Goal: Task Accomplishment & Management: Complete application form

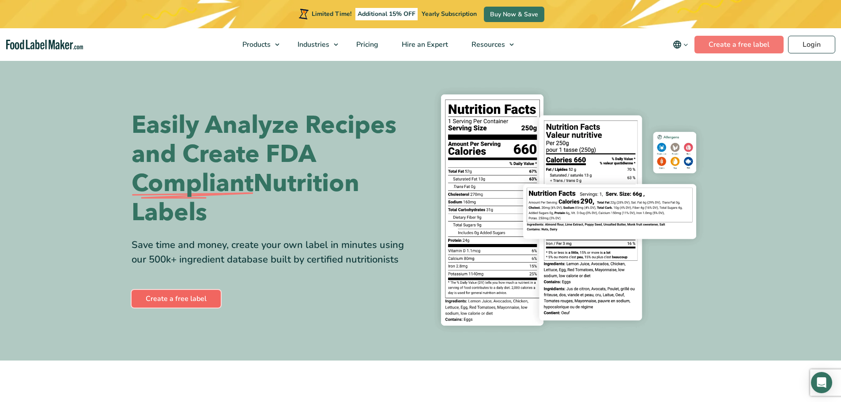
click at [179, 295] on link "Create a free label" at bounding box center [175, 299] width 89 height 18
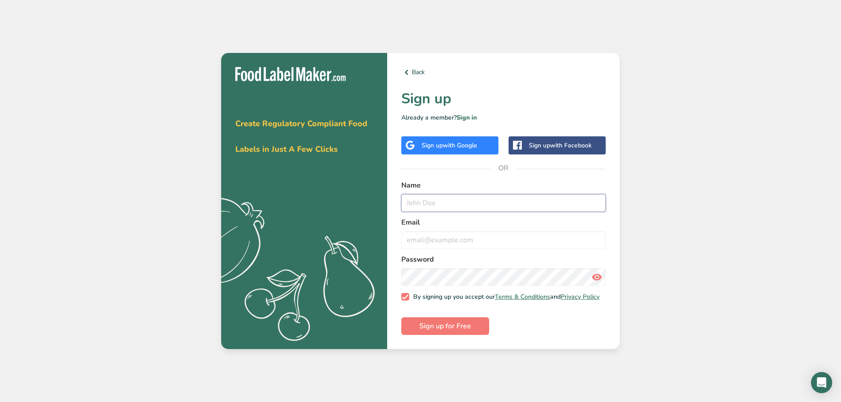
click at [410, 201] on input "text" at bounding box center [503, 203] width 204 height 18
type input "Peggy"
type input "plynd@live.com"
click at [433, 327] on span "Sign up for Free" at bounding box center [445, 326] width 52 height 11
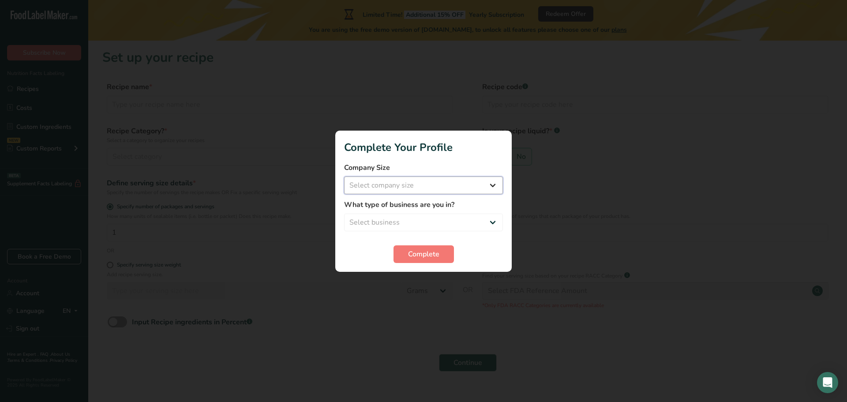
click at [490, 187] on select "Select company size Fewer than 10 Employees 10 to 50 Employees 51 to 500 Employ…" at bounding box center [423, 186] width 159 height 18
select select "1"
click at [344, 177] on select "Select company size Fewer than 10 Employees 10 to 50 Employees 51 to 500 Employ…" at bounding box center [423, 186] width 159 height 18
click at [488, 223] on select "Select business Packaged Food Manufacturer Restaurant & Cafe Bakery Meal Plans …" at bounding box center [423, 223] width 159 height 18
select select "8"
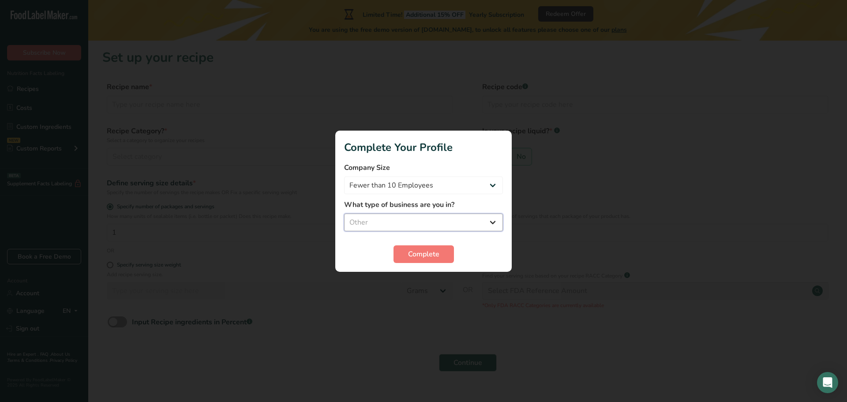
click at [344, 214] on select "Select business Packaged Food Manufacturer Restaurant & Cafe Bakery Meal Plans …" at bounding box center [423, 223] width 159 height 18
click at [413, 256] on span "Complete" at bounding box center [423, 254] width 31 height 11
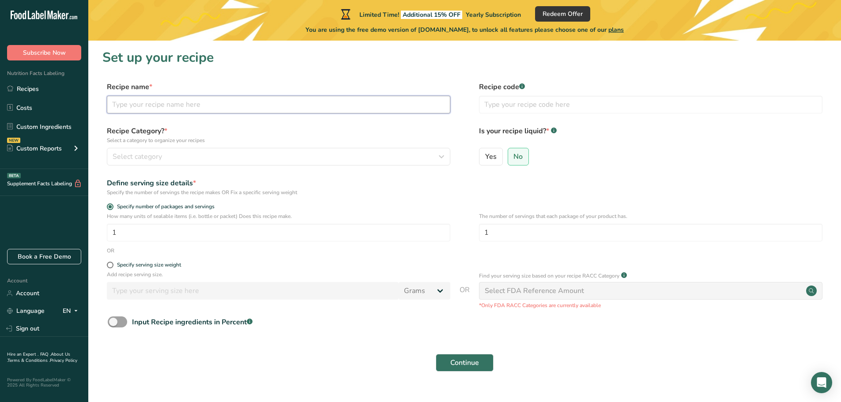
click at [117, 105] on input "text" at bounding box center [278, 105] width 343 height 18
drag, startPoint x: 136, startPoint y: 102, endPoint x: 113, endPoint y: 106, distance: 24.2
click at [113, 106] on input "H" at bounding box center [278, 105] width 343 height 18
paste input "IMALAYAN CHEESE STICK"
type input "HIMALAYAN CHEESE STICK"
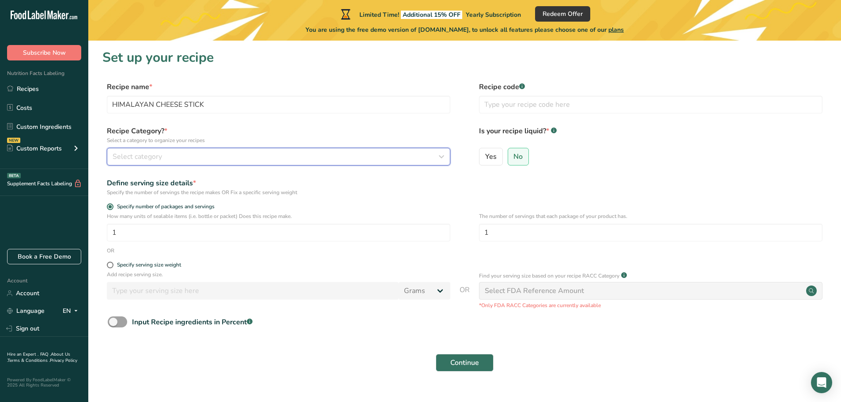
click at [127, 156] on span "Select category" at bounding box center [137, 156] width 49 height 11
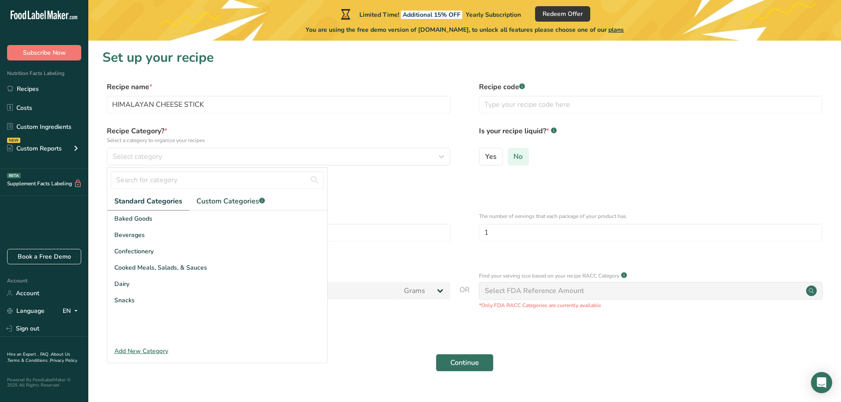
click at [516, 158] on span "No" at bounding box center [517, 156] width 9 height 9
click at [514, 158] on input "No" at bounding box center [511, 157] width 6 height 6
